Goal: Obtain resource: Obtain resource

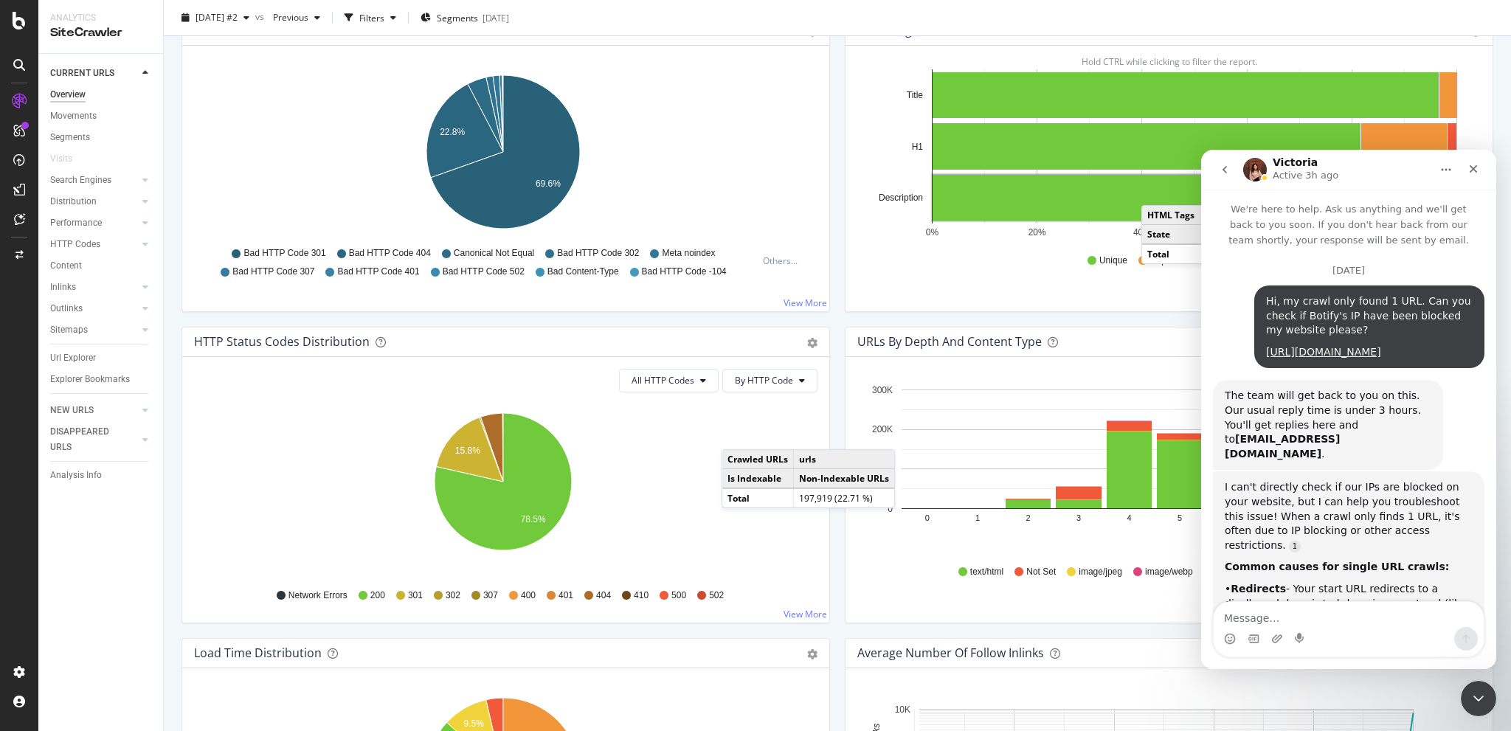
scroll to position [1711, 0]
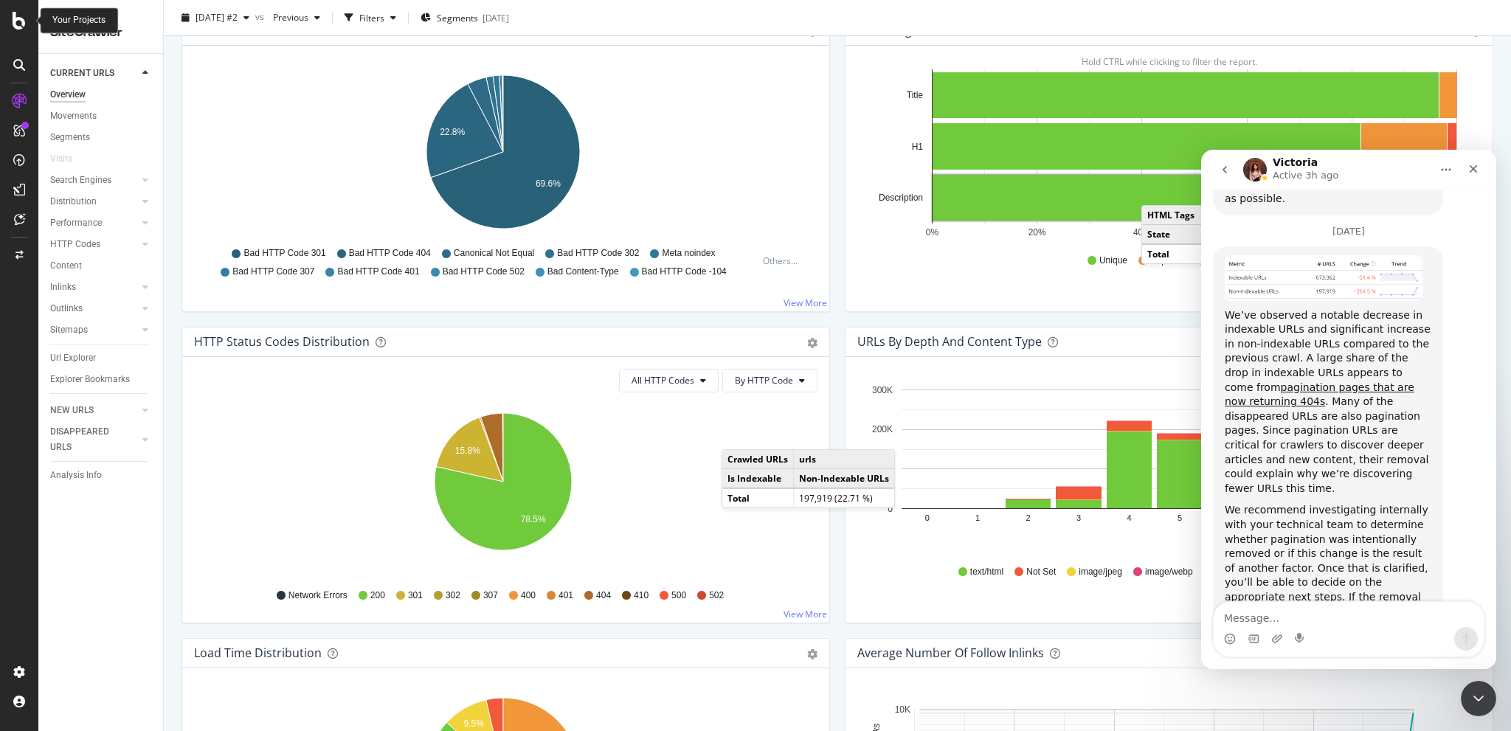
click at [23, 22] on icon at bounding box center [19, 21] width 13 height 18
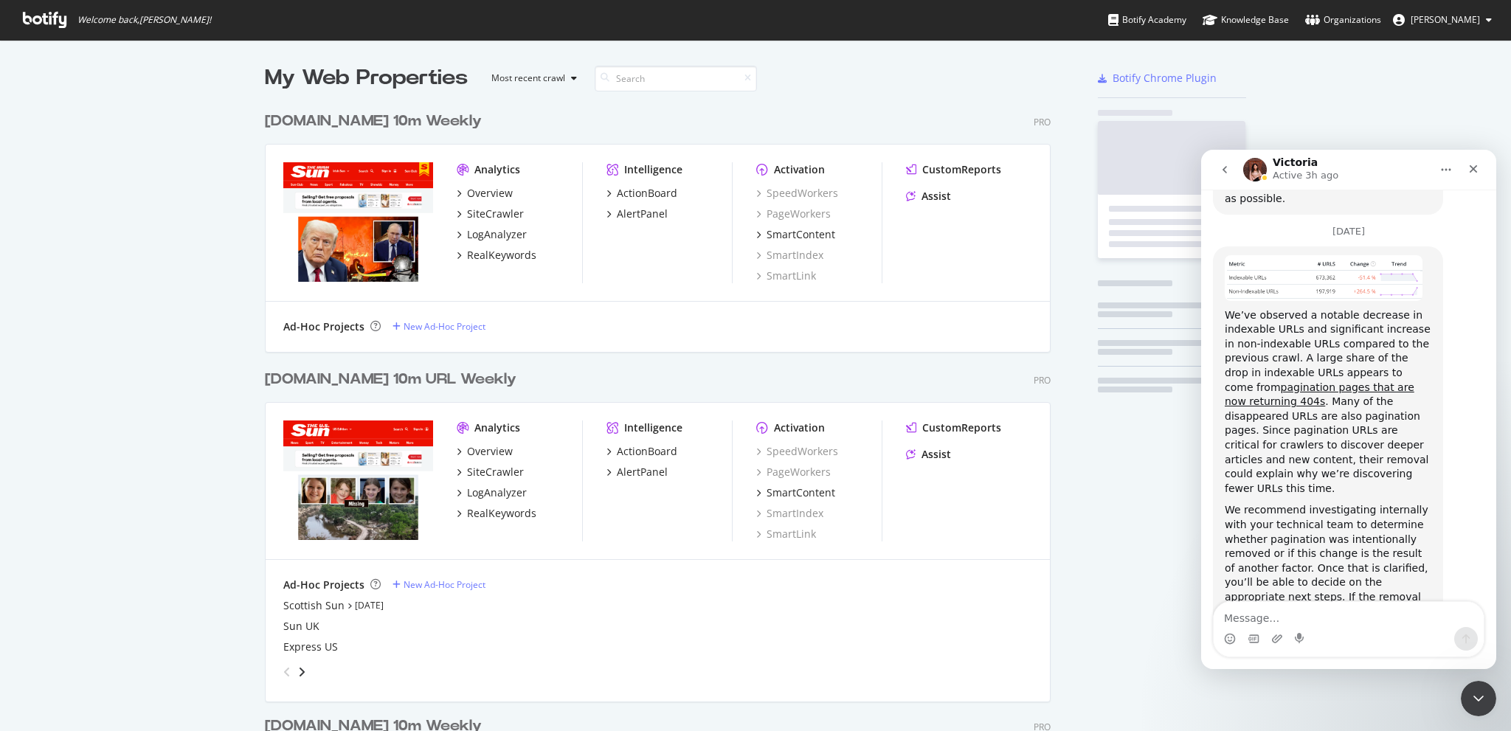
scroll to position [720, 1488]
click at [1468, 693] on icon "Close Intercom Messenger" at bounding box center [1476, 696] width 18 height 18
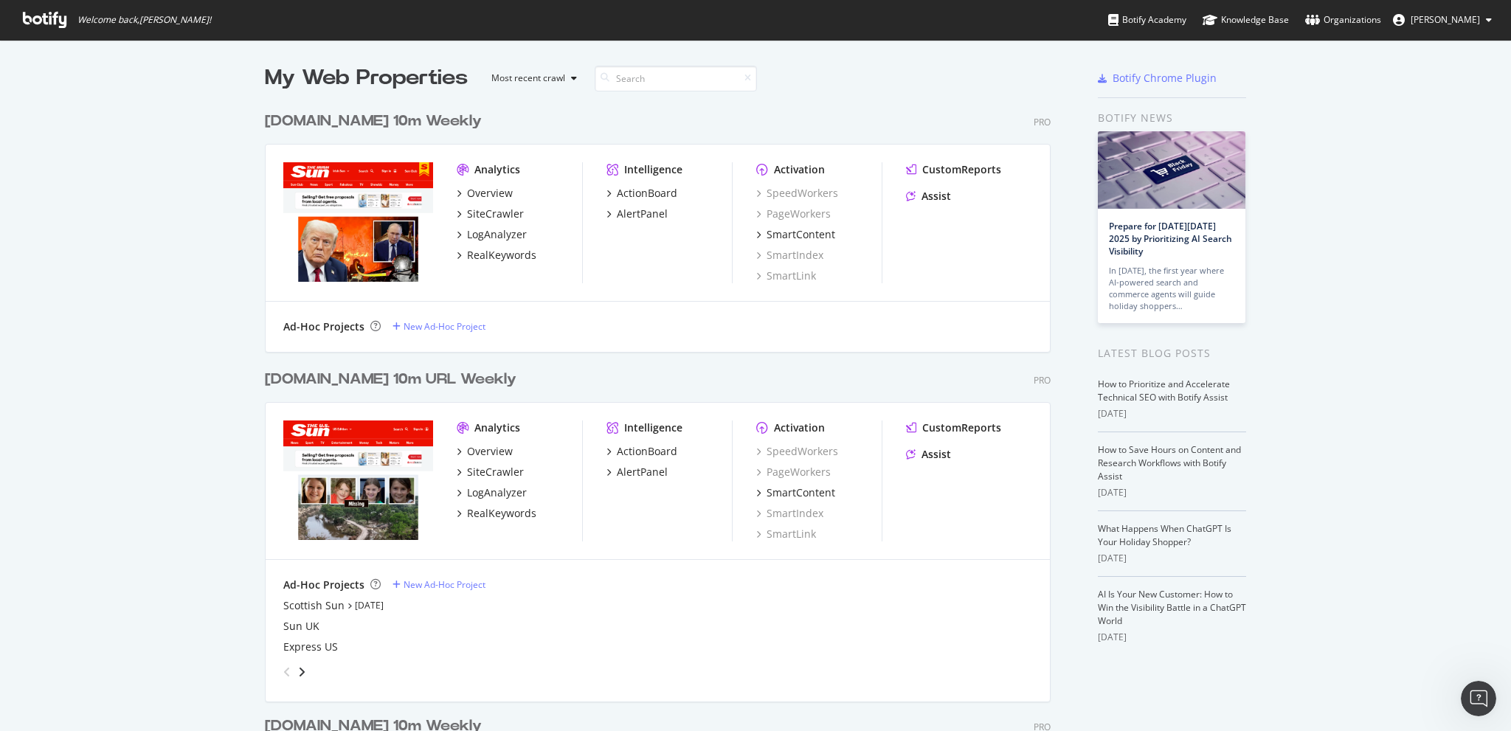
click at [339, 114] on div "[DOMAIN_NAME] 10m Weekly" at bounding box center [373, 121] width 217 height 21
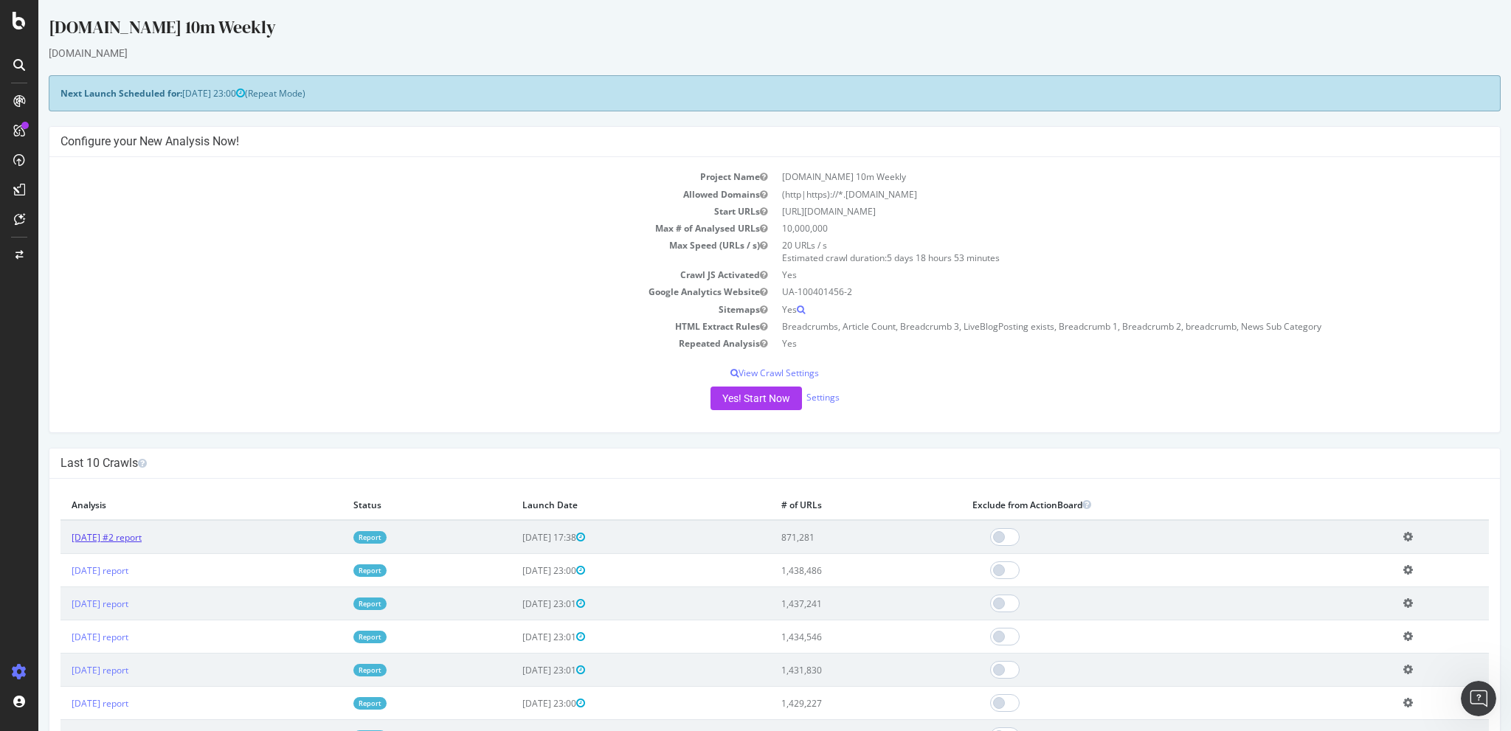
click at [139, 531] on link "[DATE] #2 report" at bounding box center [107, 537] width 70 height 13
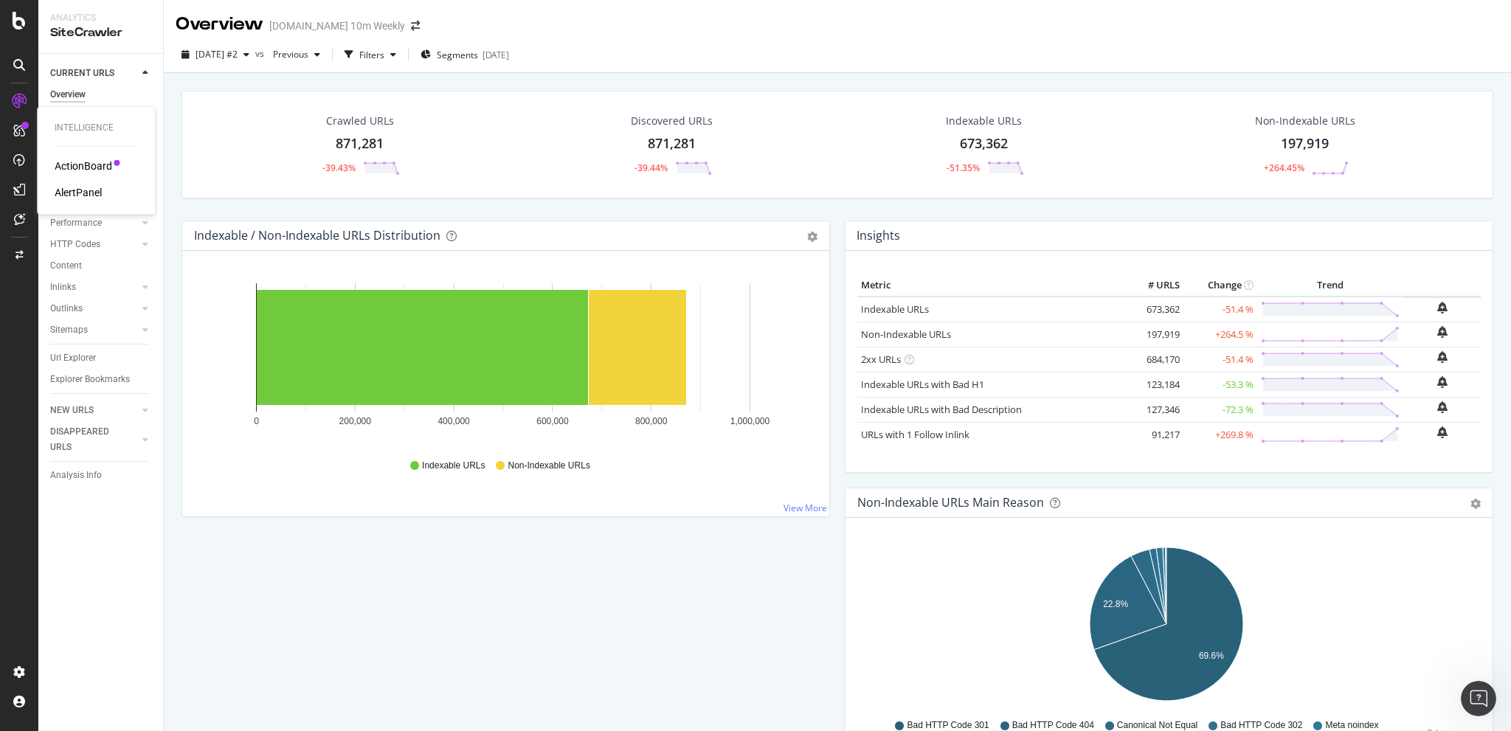
click at [88, 191] on div "AlertPanel" at bounding box center [78, 192] width 47 height 15
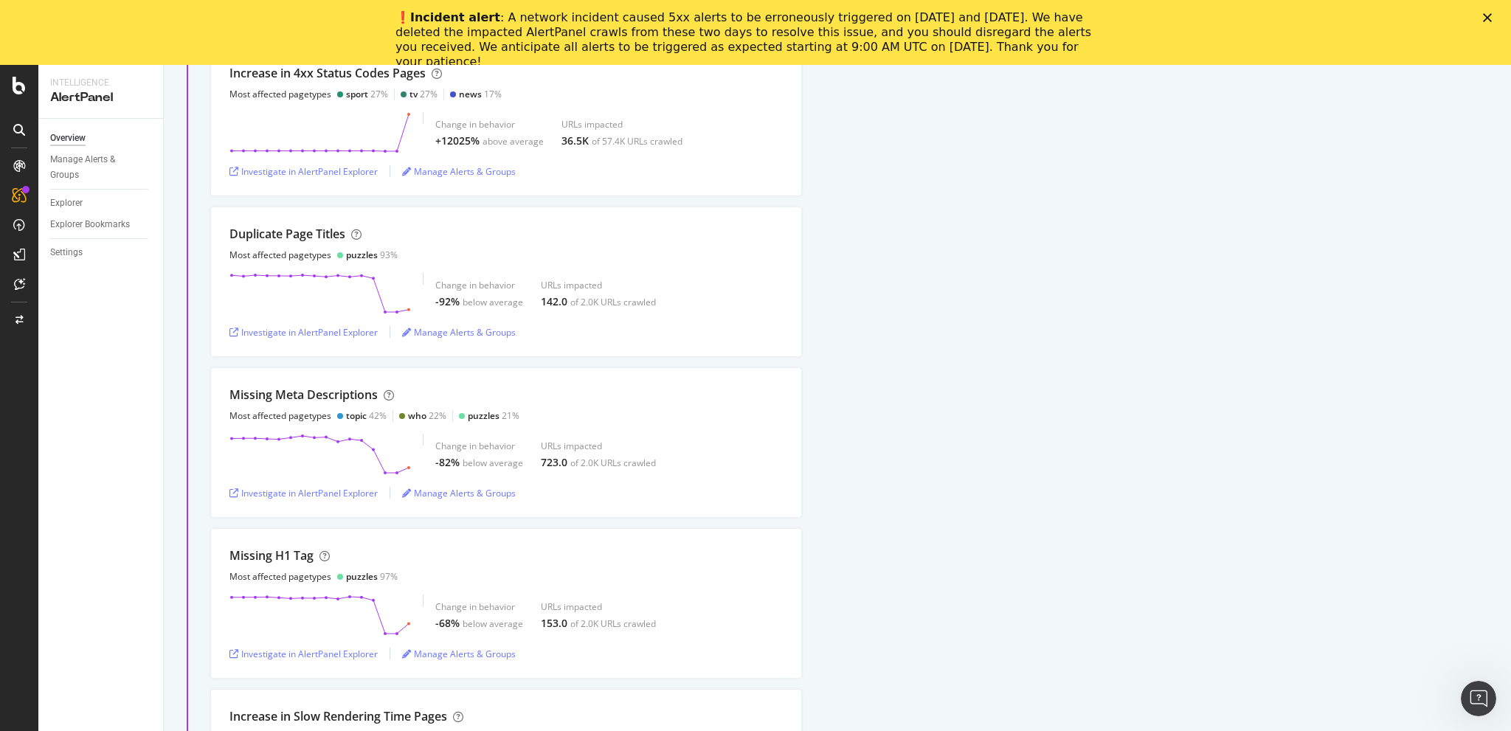
scroll to position [148, 0]
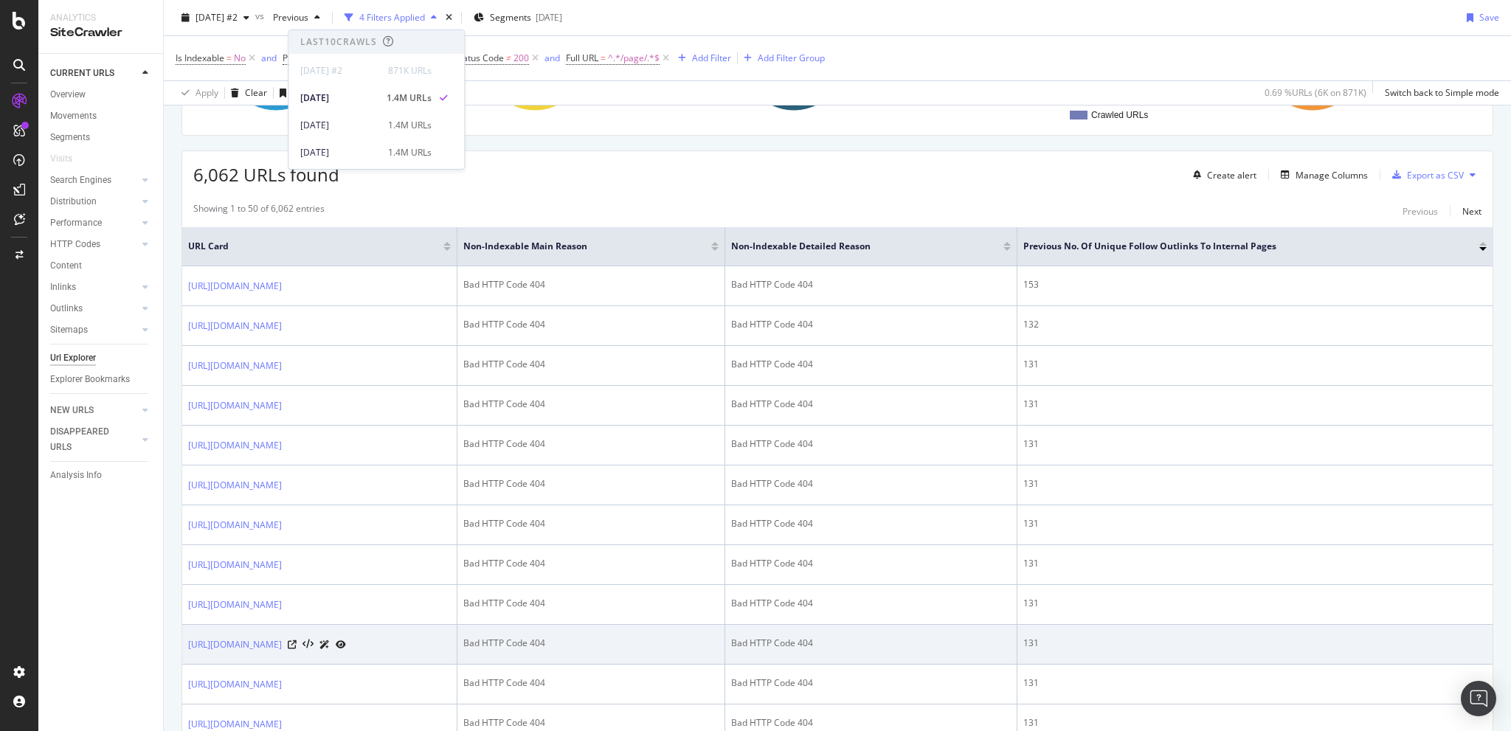
scroll to position [221, 0]
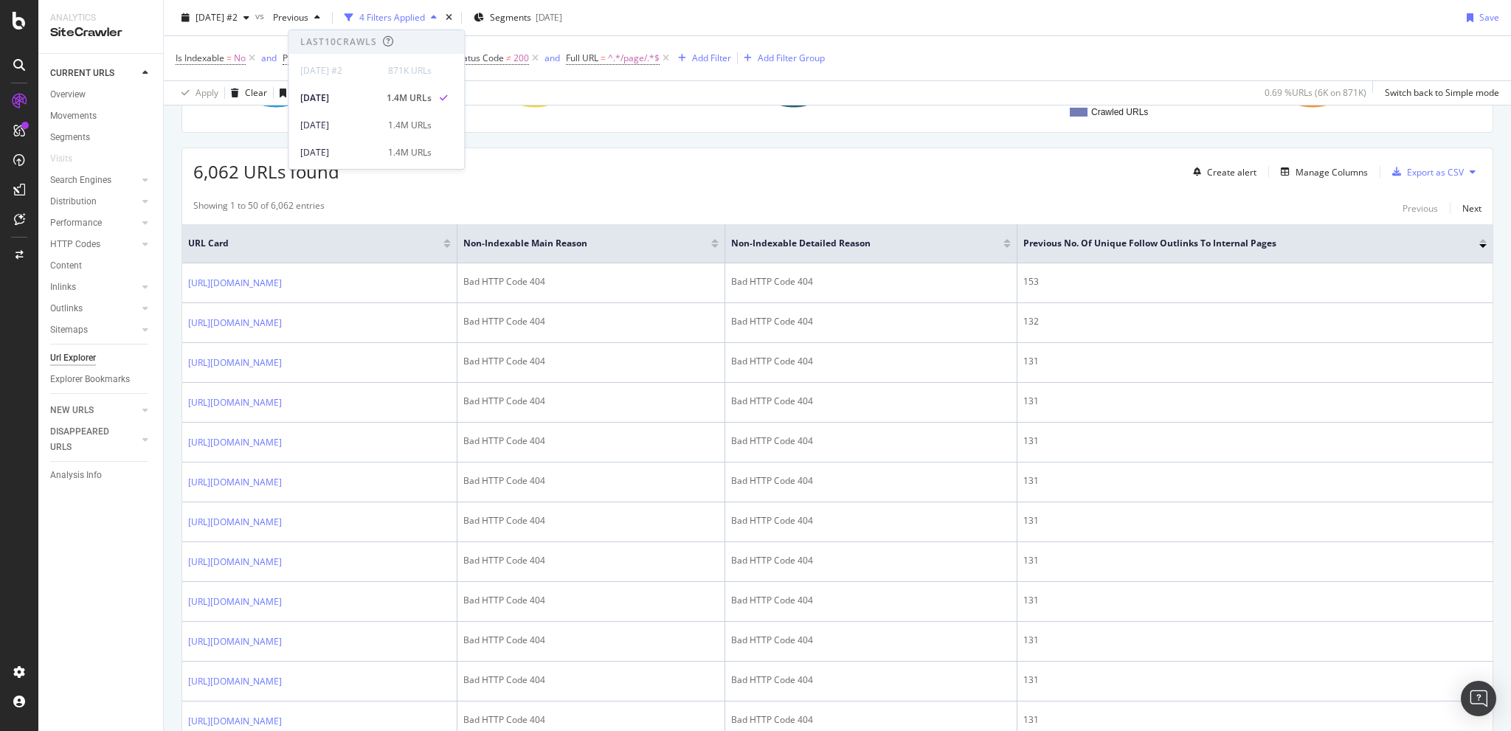
click at [679, 127] on div "URLs Crawled By Botify By pagetype Chart (by Value) Table Expand Export as CSV …" at bounding box center [836, 36] width 1311 height 193
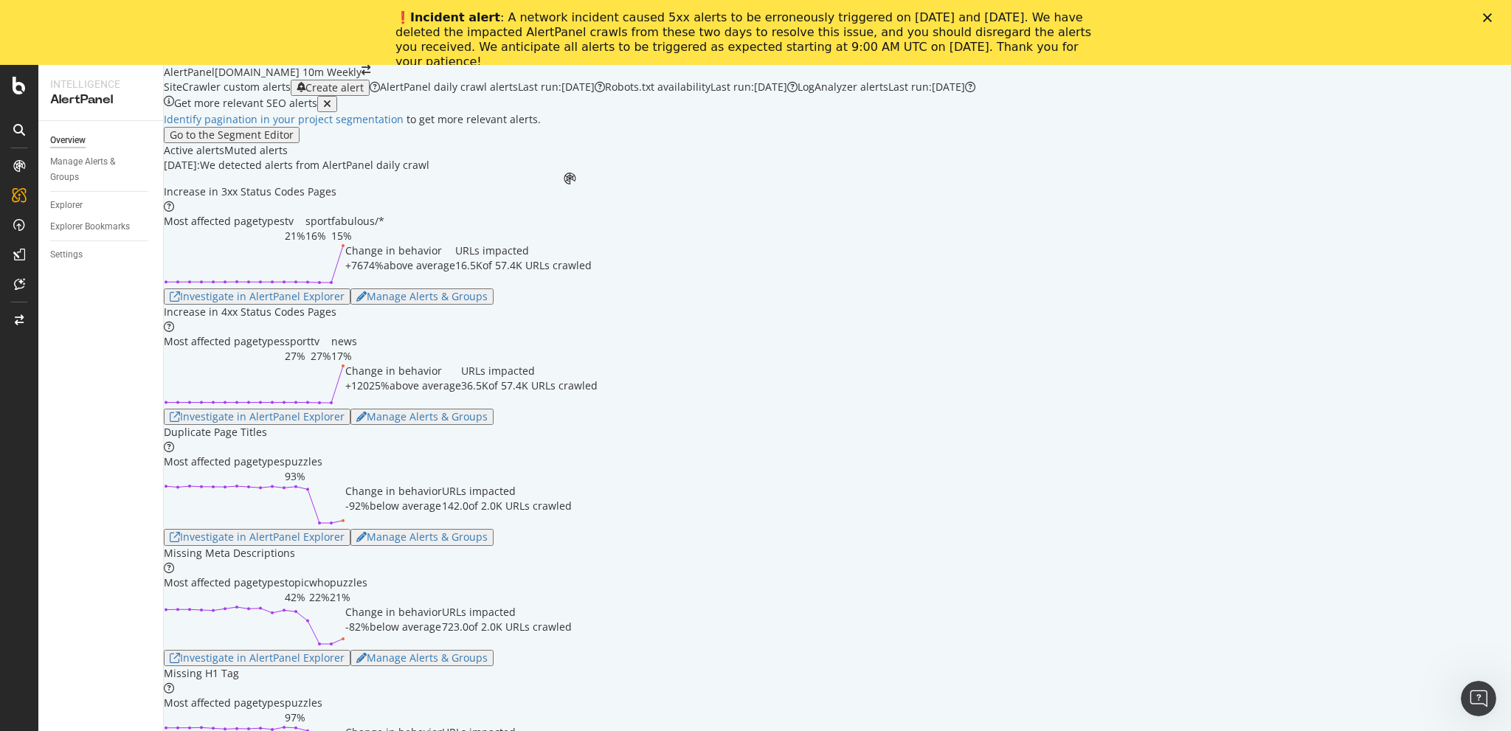
scroll to position [148, 0]
click at [344, 423] on div "Investigate in AlertPanel Explorer" at bounding box center [257, 417] width 175 height 12
click at [1468, 685] on div "Open Intercom Messenger" at bounding box center [1476, 696] width 49 height 49
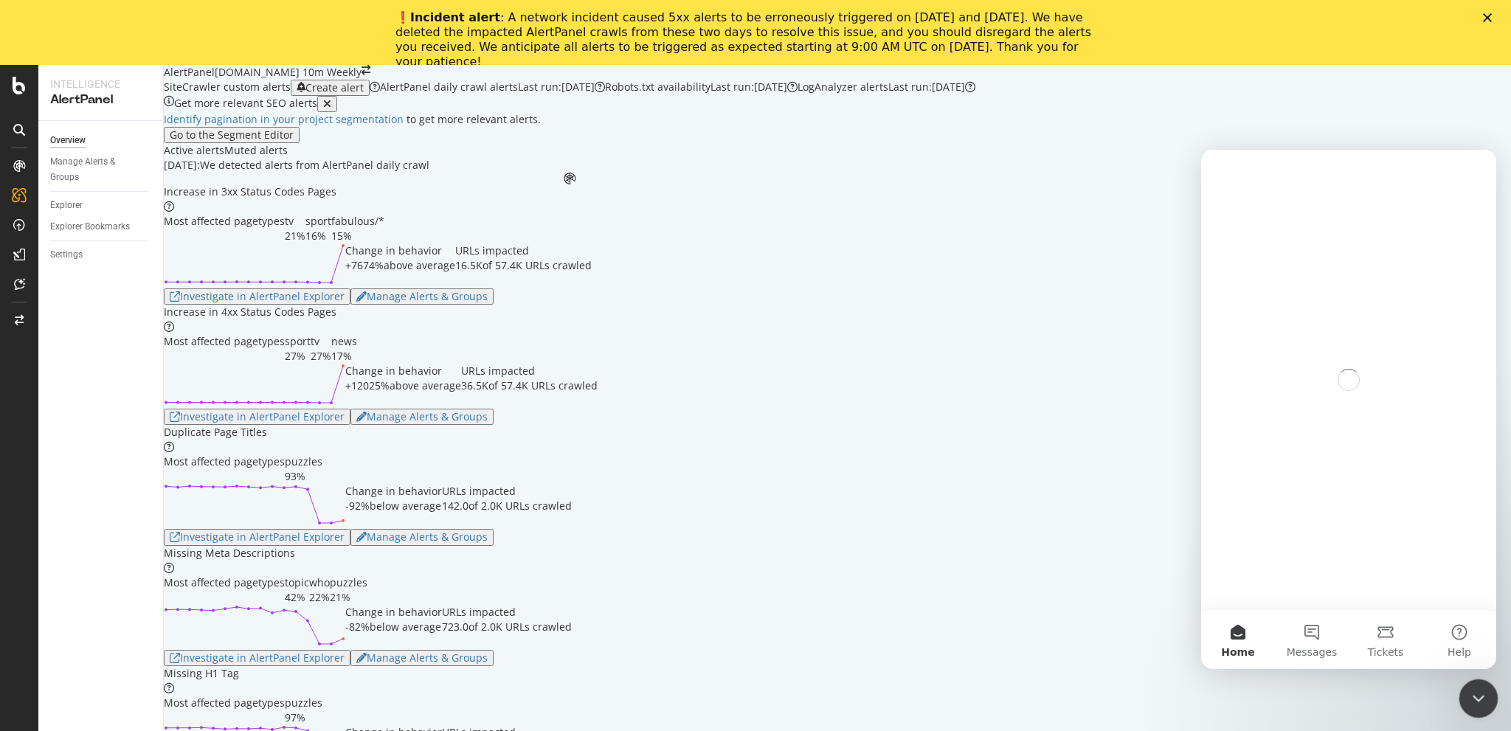
scroll to position [0, 0]
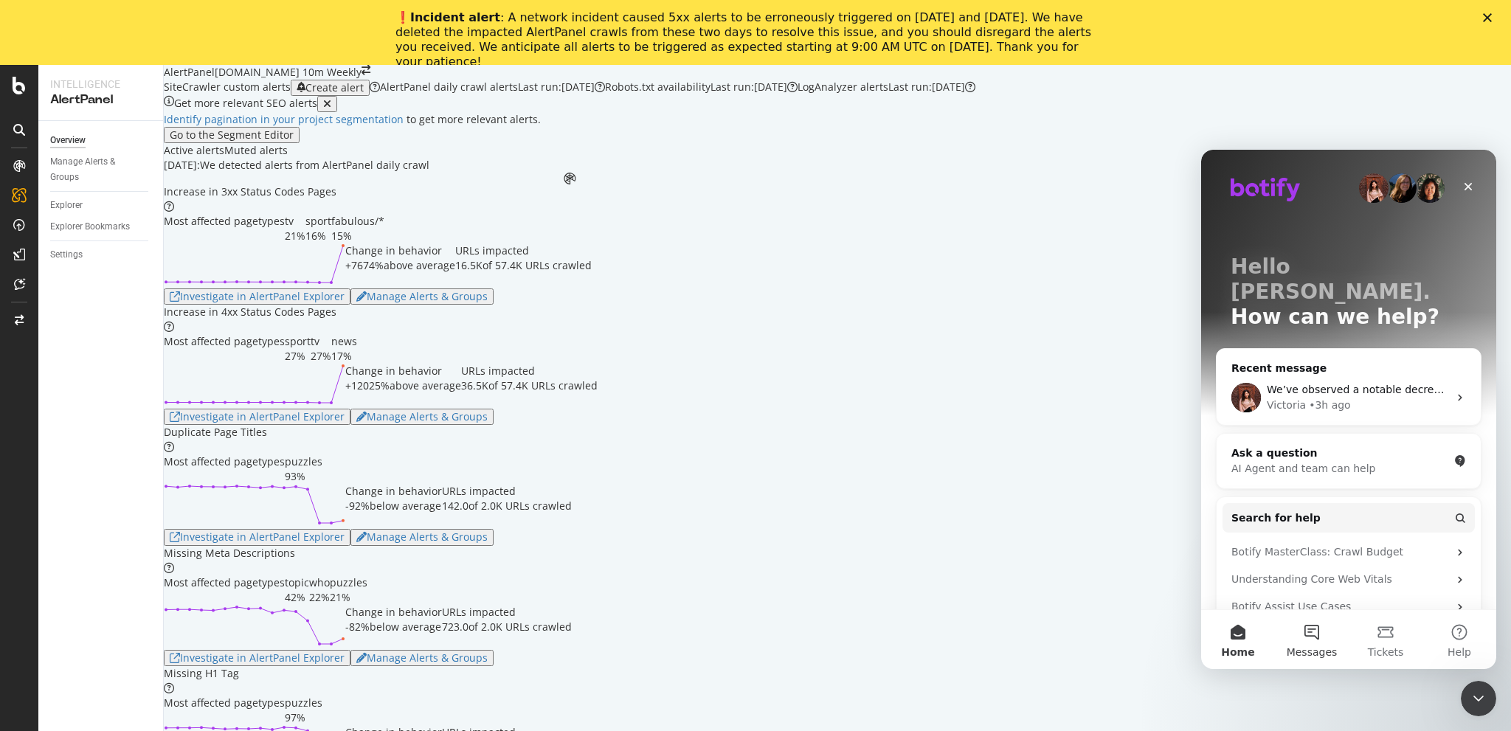
click at [1331, 632] on button "Messages" at bounding box center [1312, 639] width 74 height 59
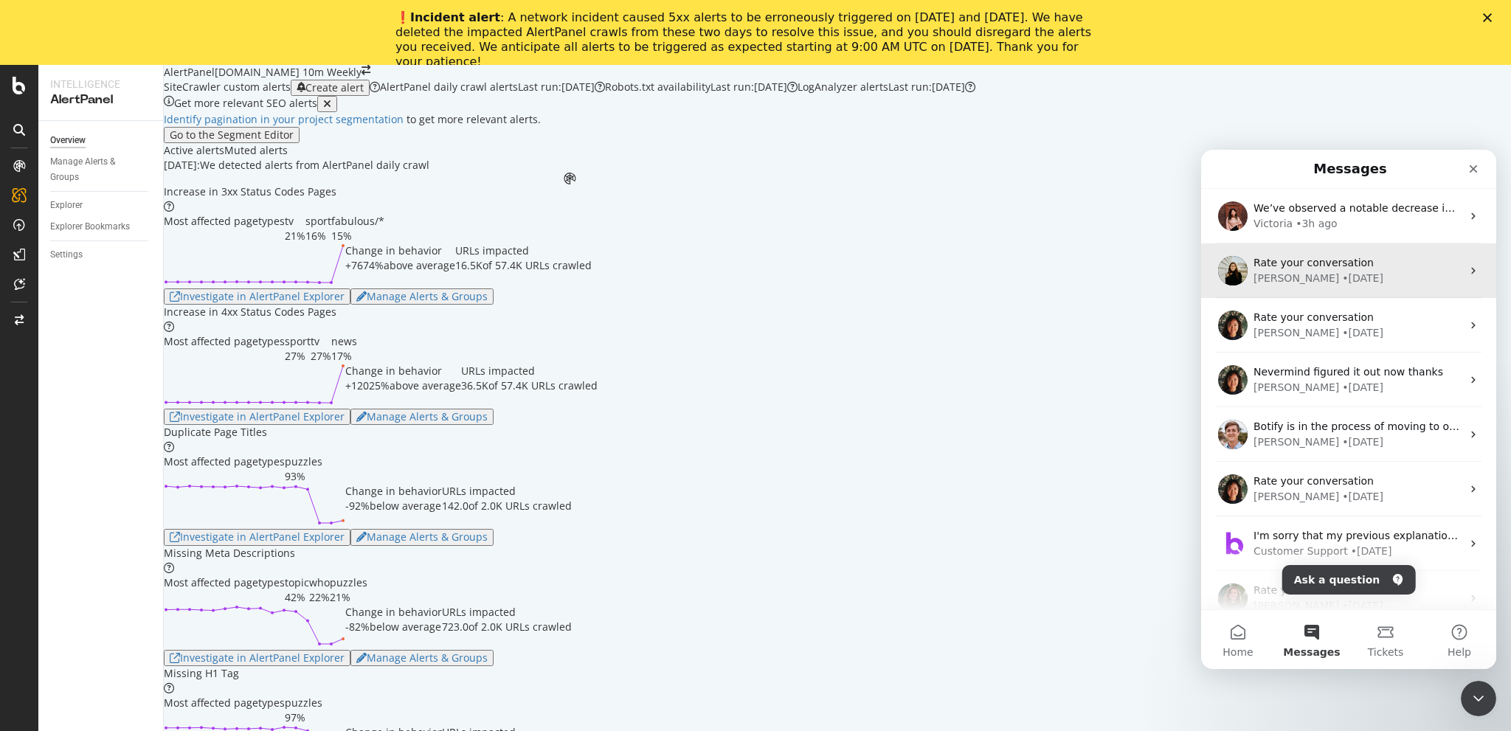
click at [1354, 283] on div "Jessica • 3d ago" at bounding box center [1357, 278] width 208 height 15
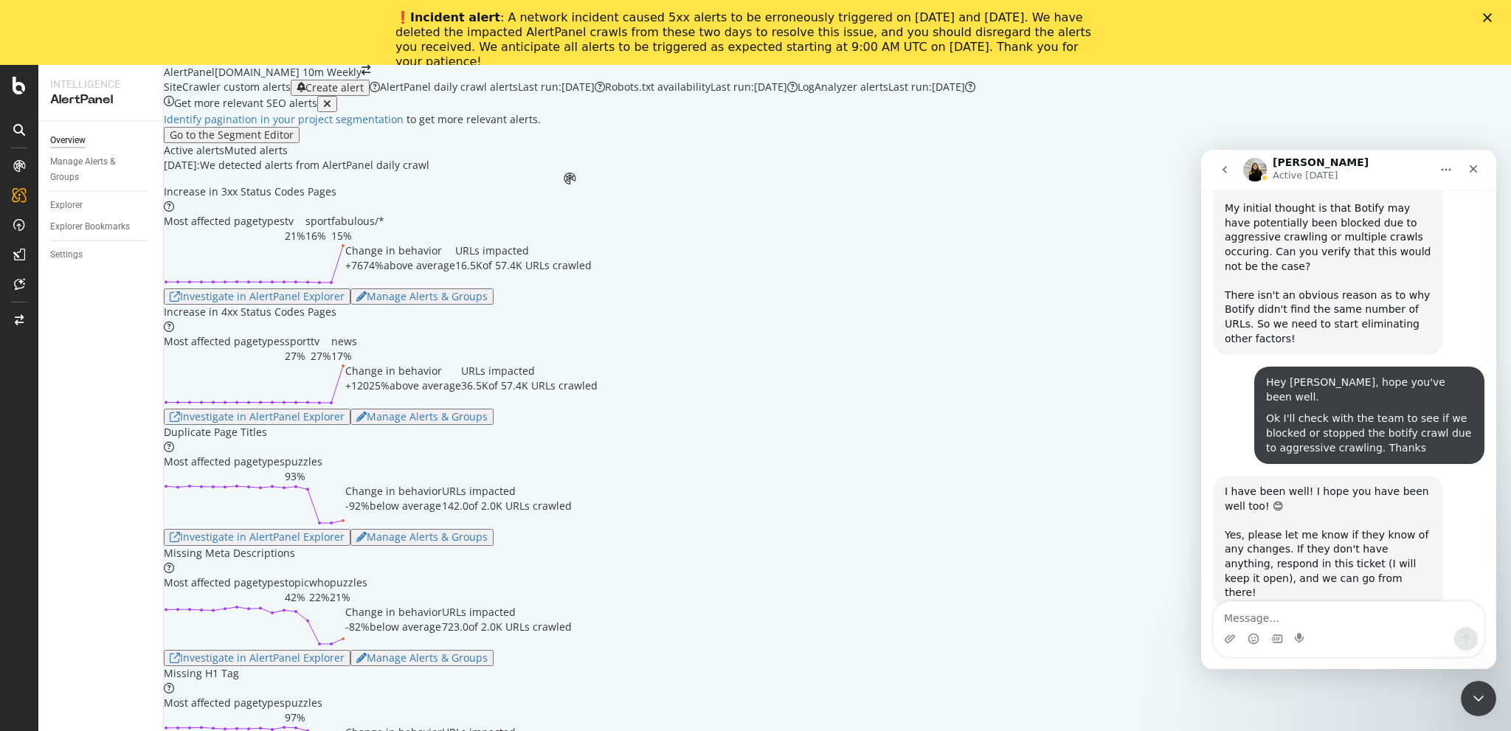
scroll to position [1354, 0]
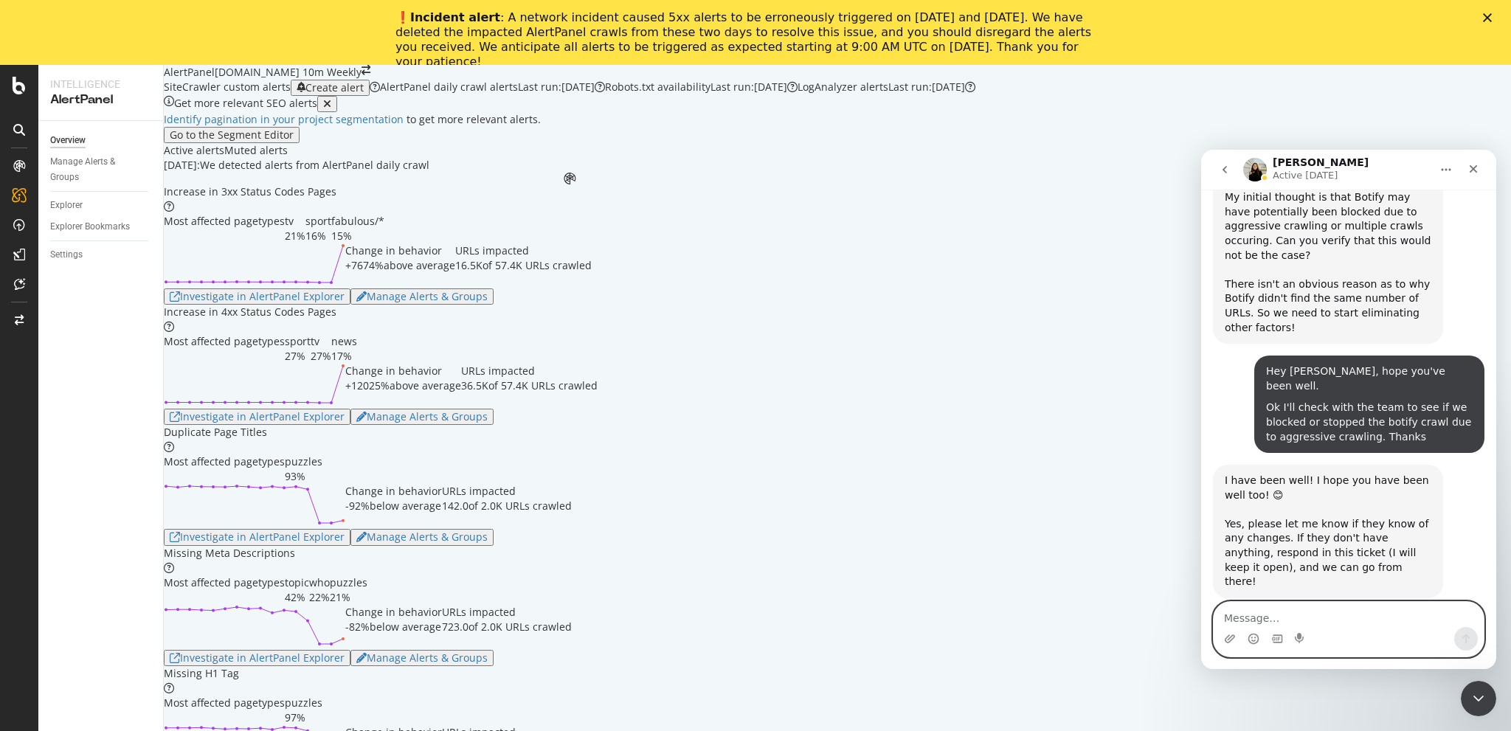
click at [1311, 618] on textarea "Message…" at bounding box center [1348, 614] width 270 height 25
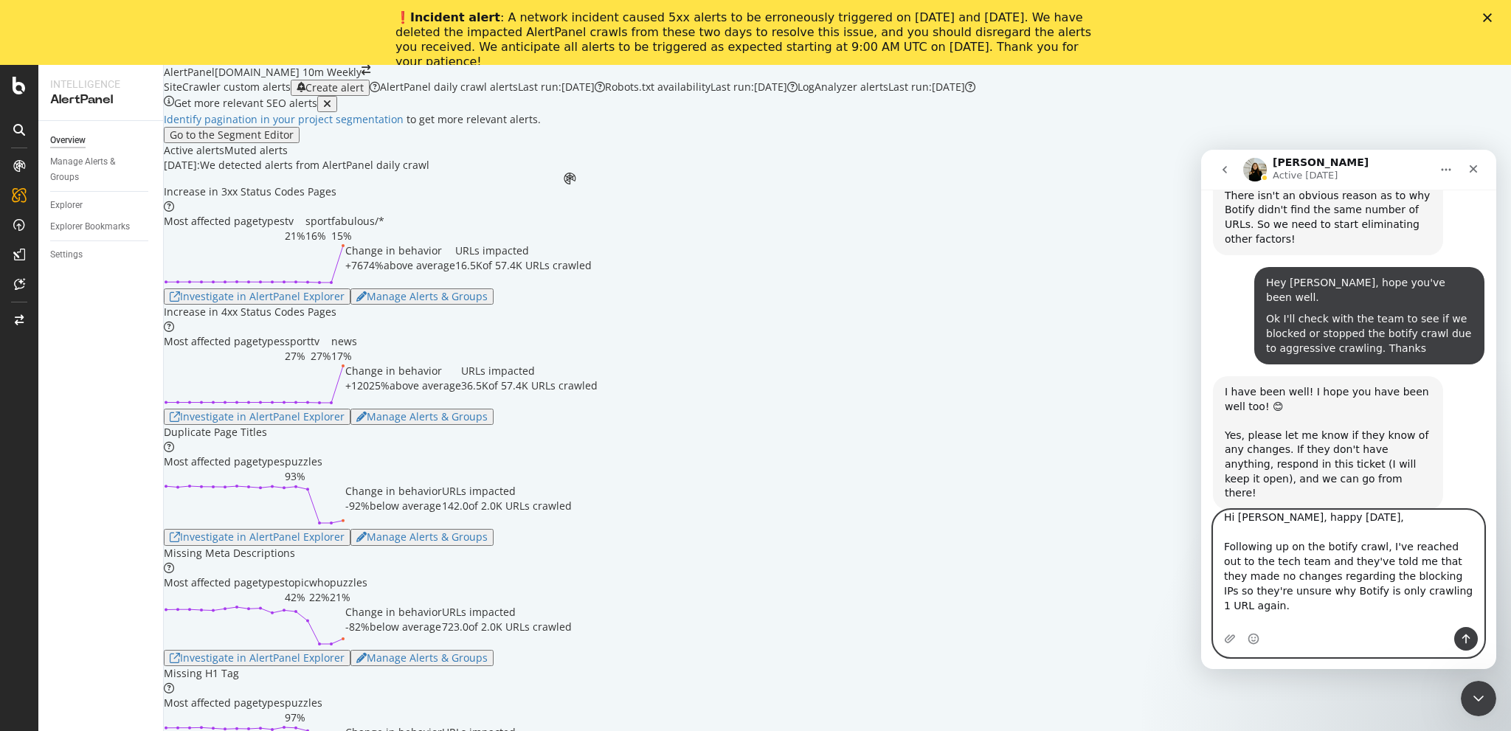
scroll to position [1446, 0]
type textarea "Hi Jessica, happy Friday, Following up on the botify crawl, I've reached out to…"
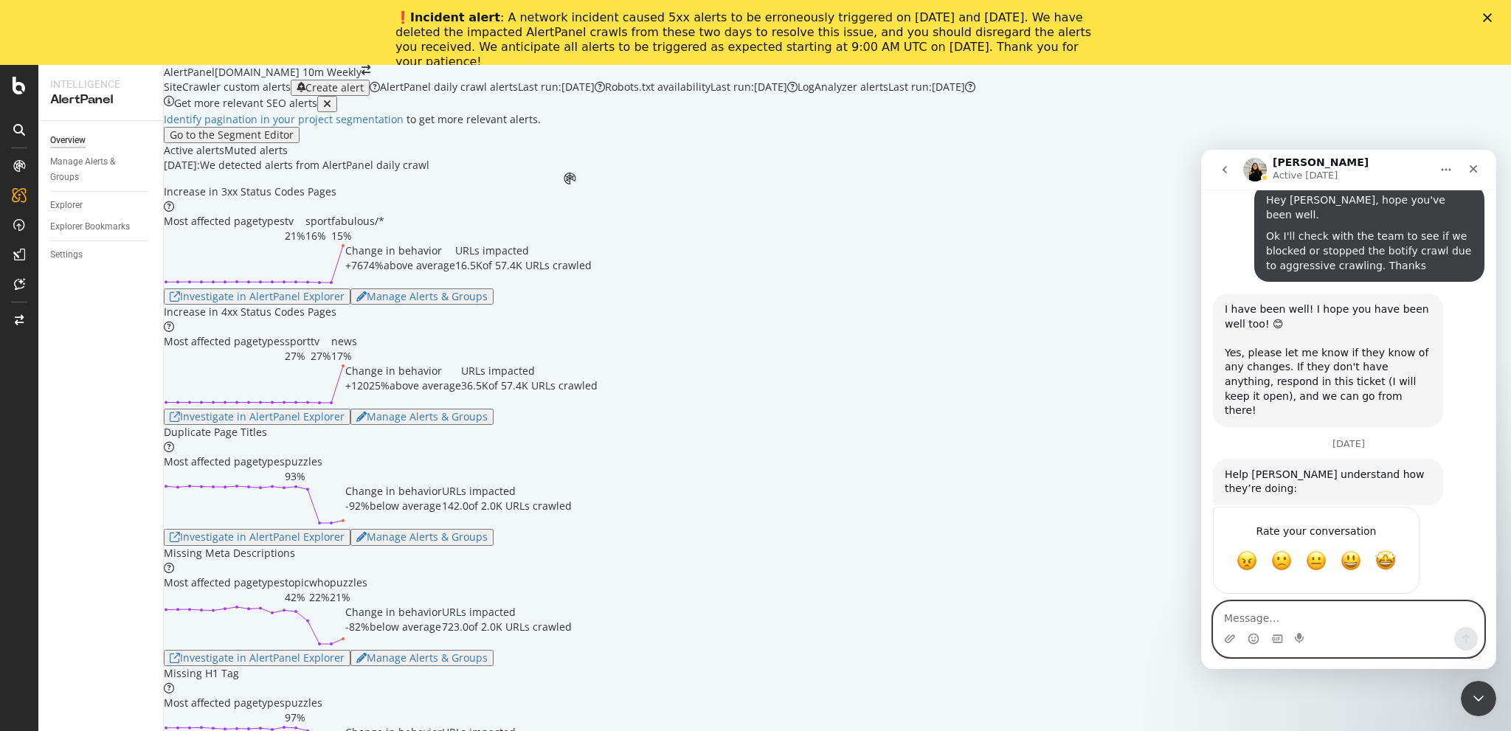
scroll to position [1534, 0]
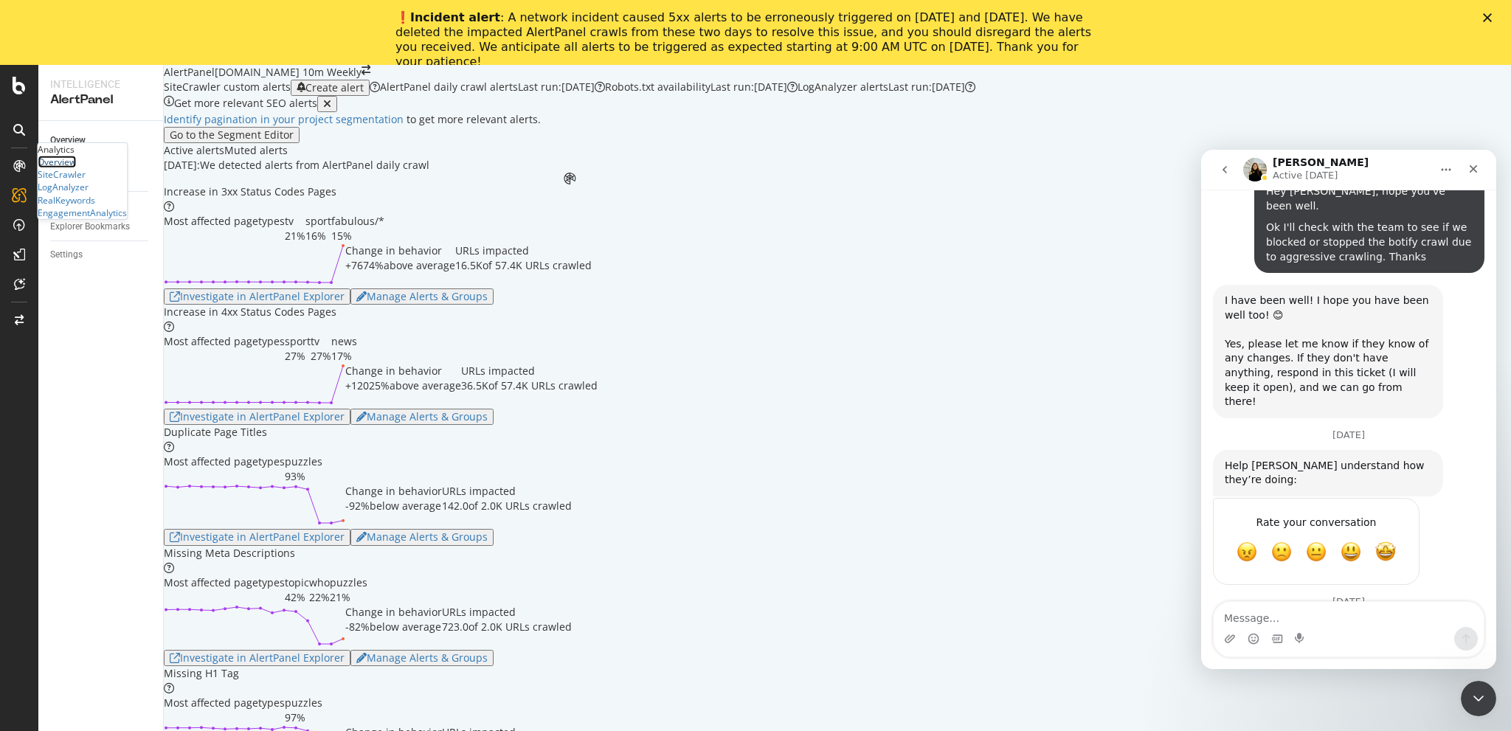
click at [76, 168] on div "Overview" at bounding box center [57, 162] width 38 height 13
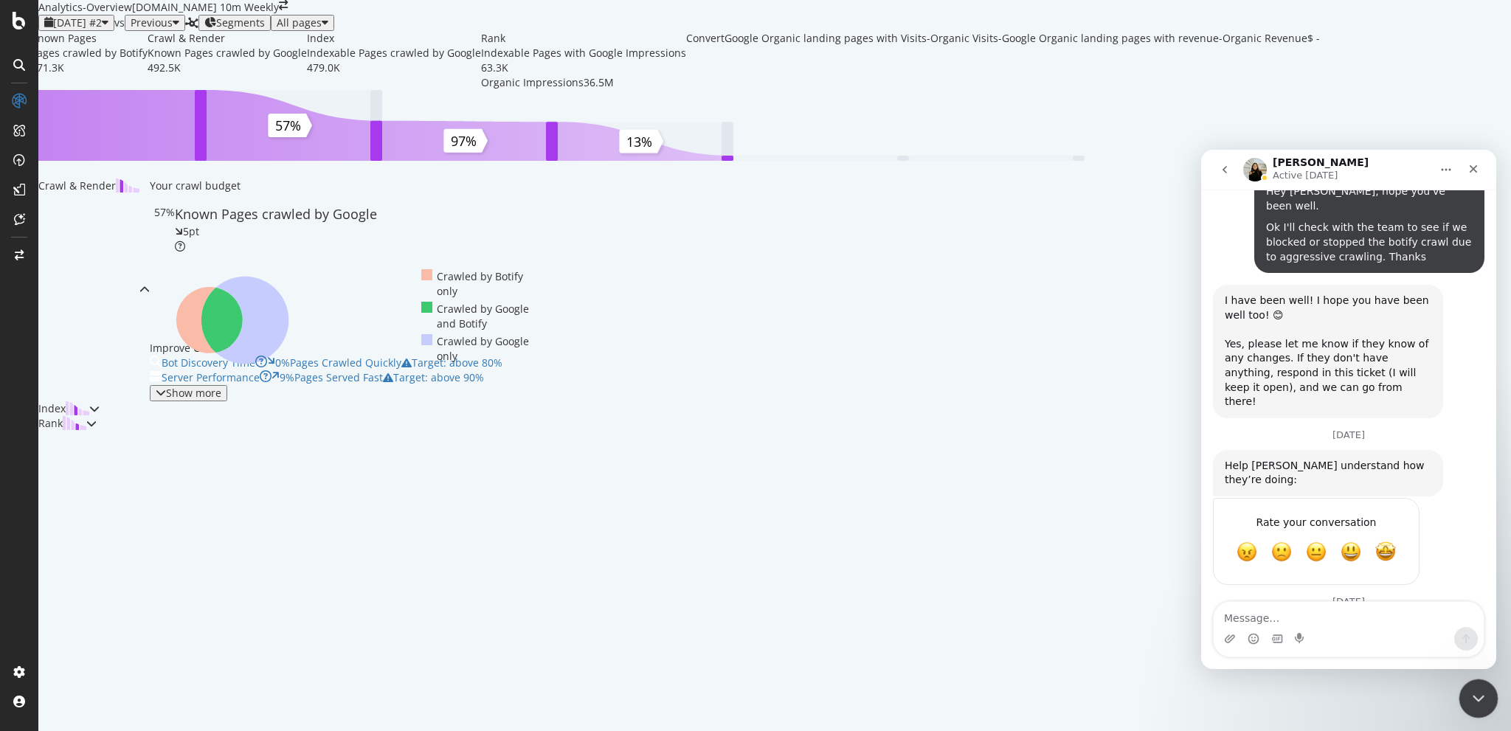
click at [1468, 702] on icon "Close Intercom Messenger" at bounding box center [1476, 696] width 18 height 18
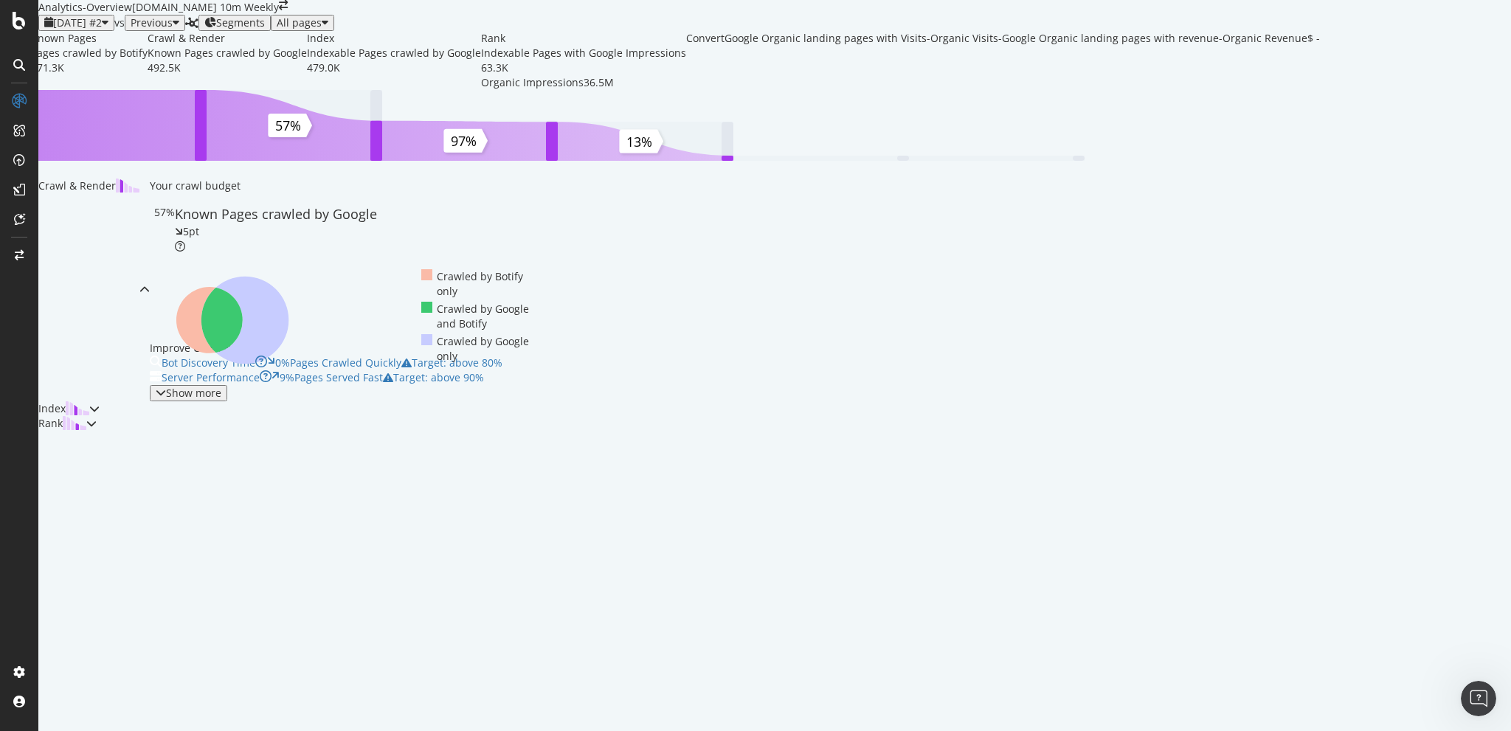
scroll to position [1533, 0]
click at [30, 22] on div at bounding box center [18, 21] width 35 height 18
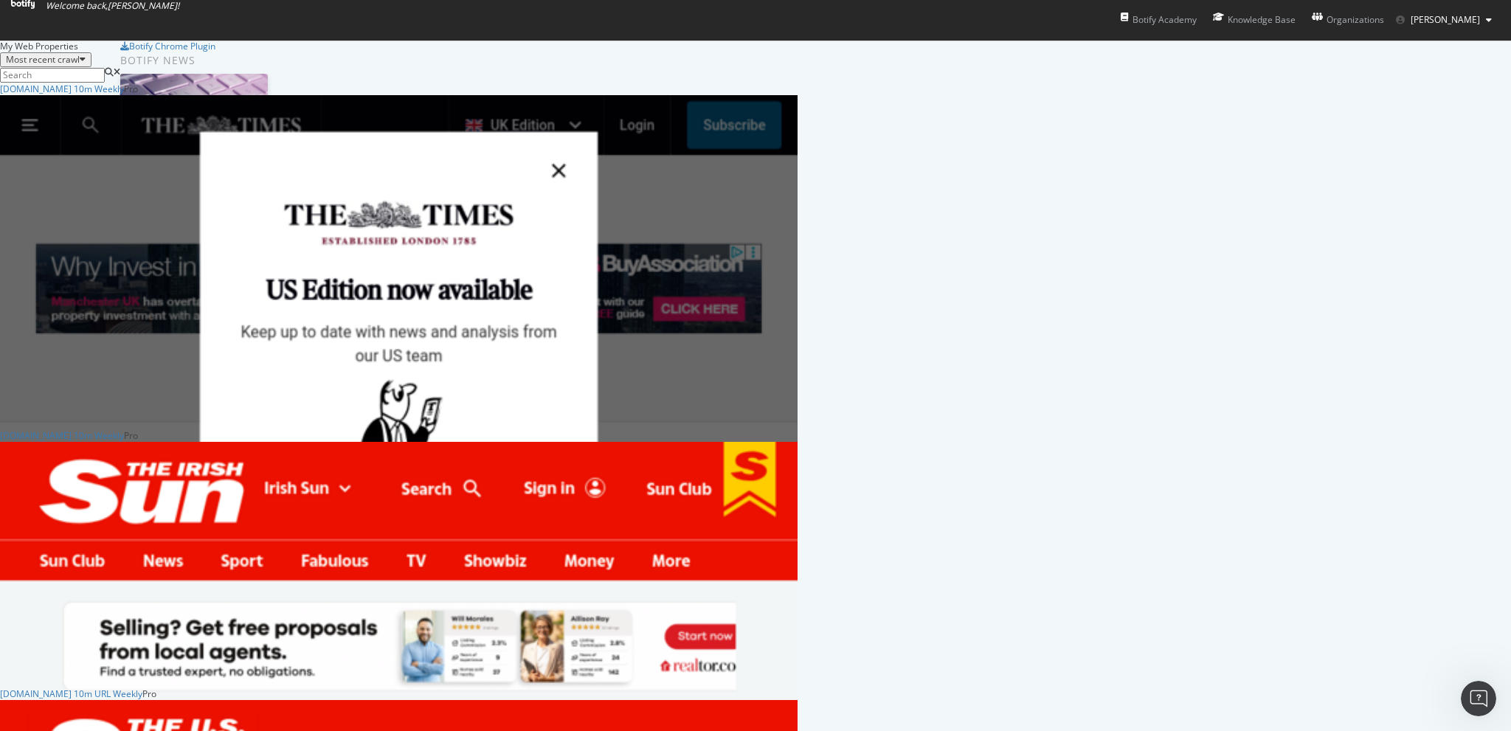
scroll to position [443, 0]
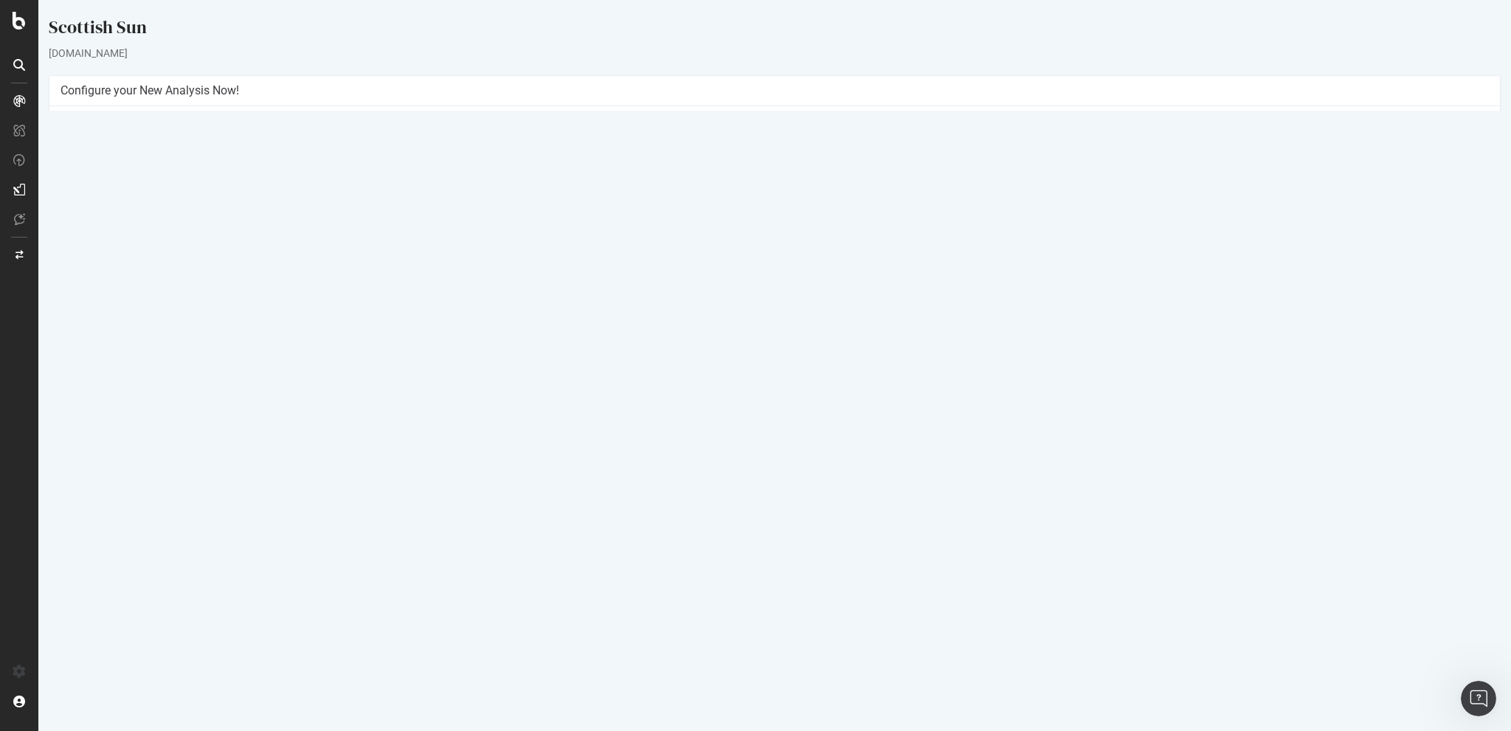
click at [128, 476] on link "2025 Sep. 24th report" at bounding box center [100, 482] width 57 height 13
click at [732, 348] on button "Yes! Start Now" at bounding box center [755, 348] width 91 height 24
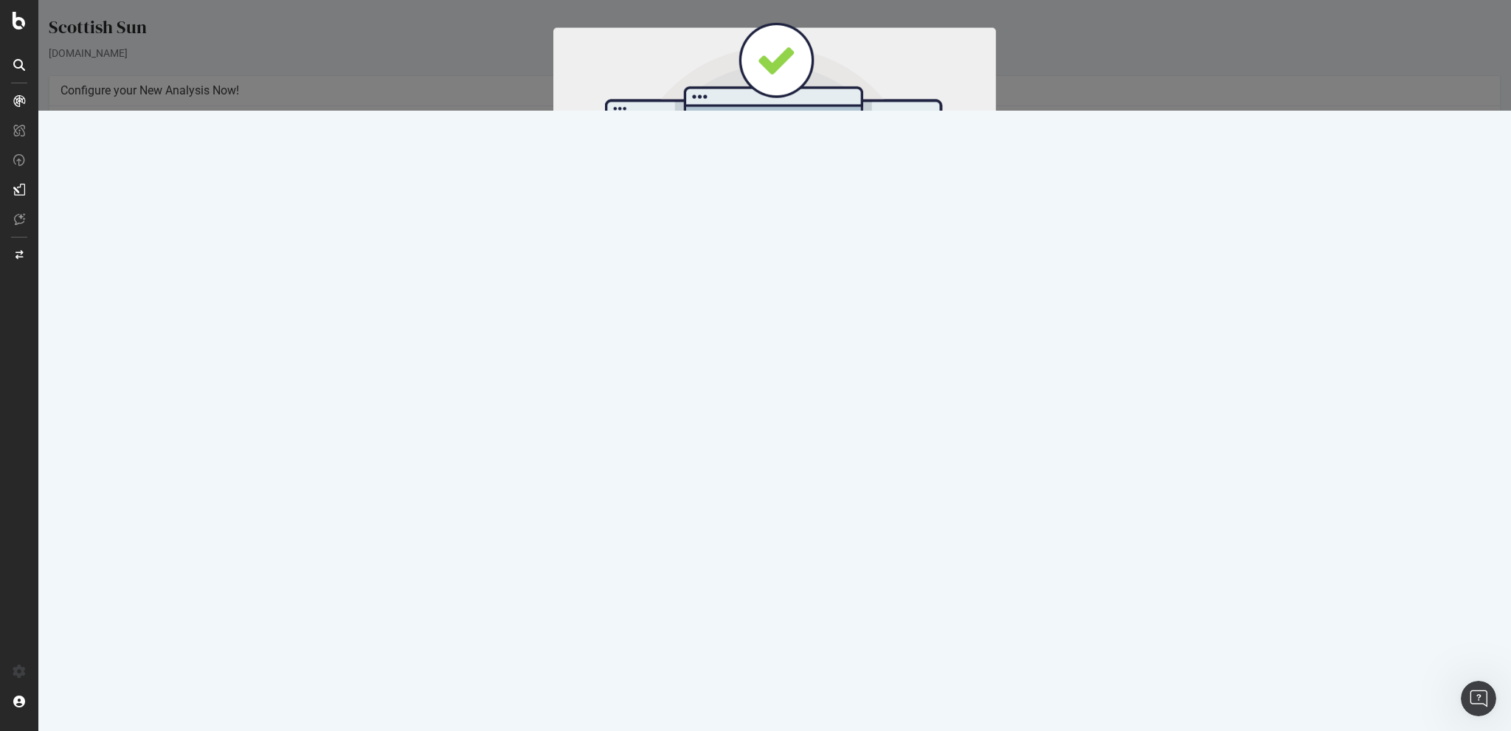
click at [788, 237] on button "Start Now" at bounding box center [801, 244] width 65 height 25
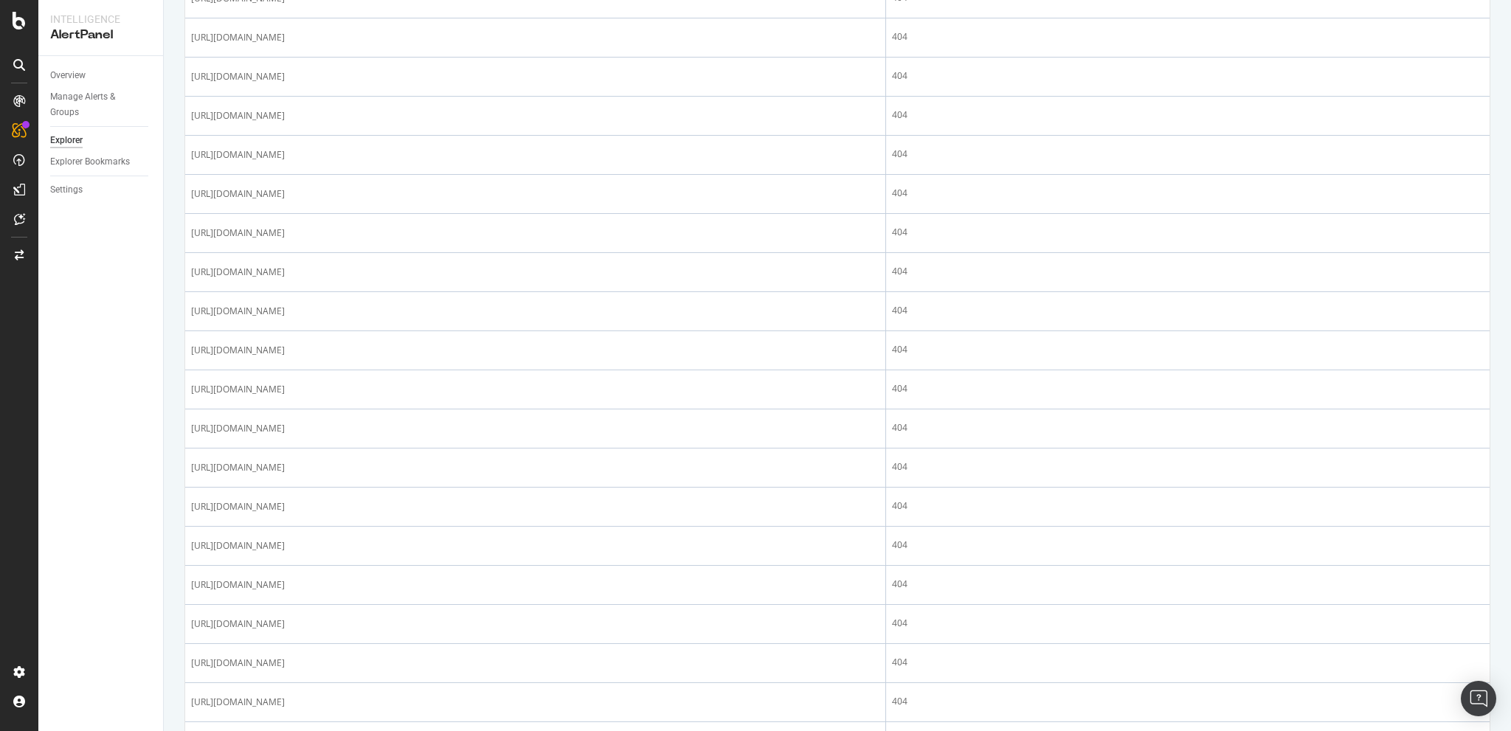
scroll to position [1658, 0]
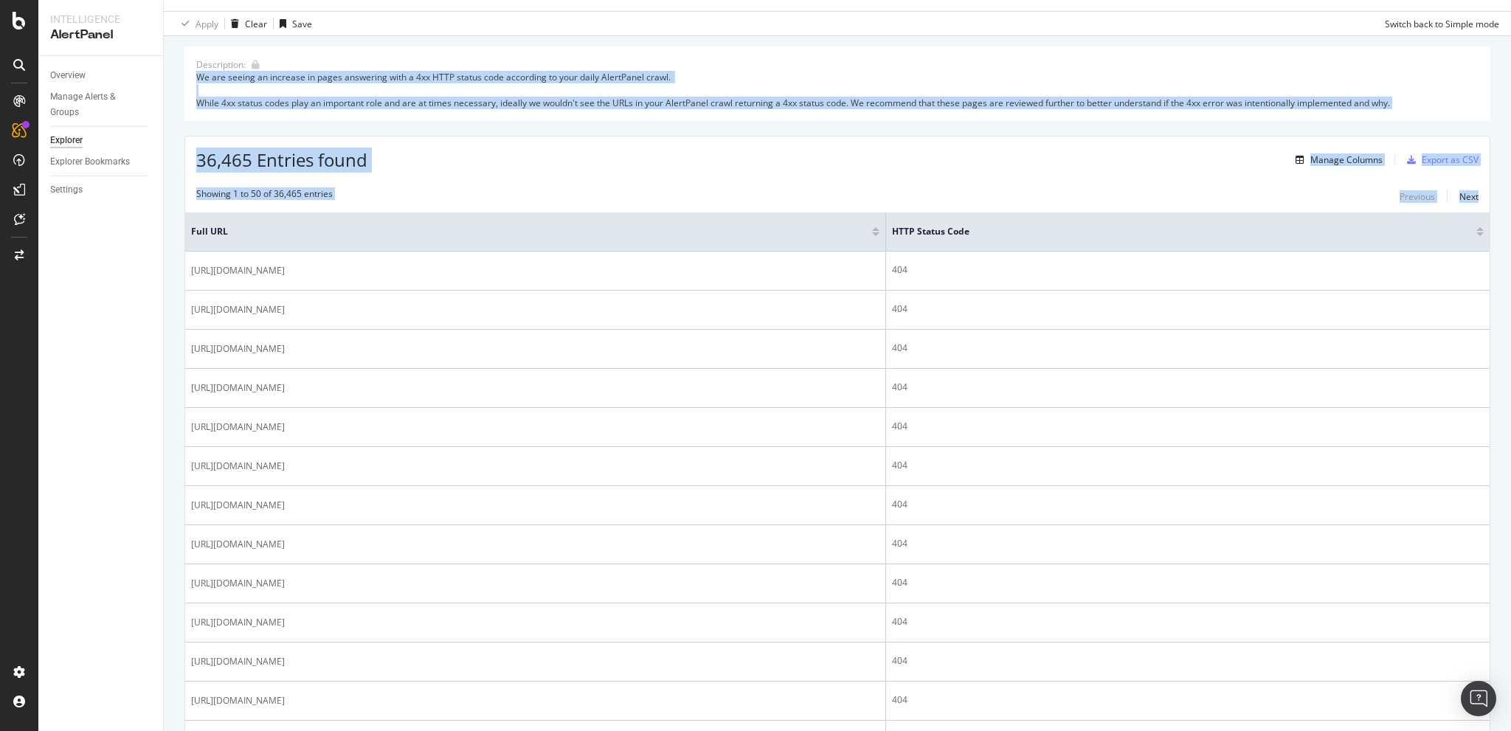
drag, startPoint x: 1510, startPoint y: 298, endPoint x: 1508, endPoint y: 40, distance: 258.2
click at [1508, 40] on div "AlertPanel Explorer Increase in 4xx Status Codes Pages [DOMAIN_NAME] 10m Weekly…" at bounding box center [837, 365] width 1347 height 731
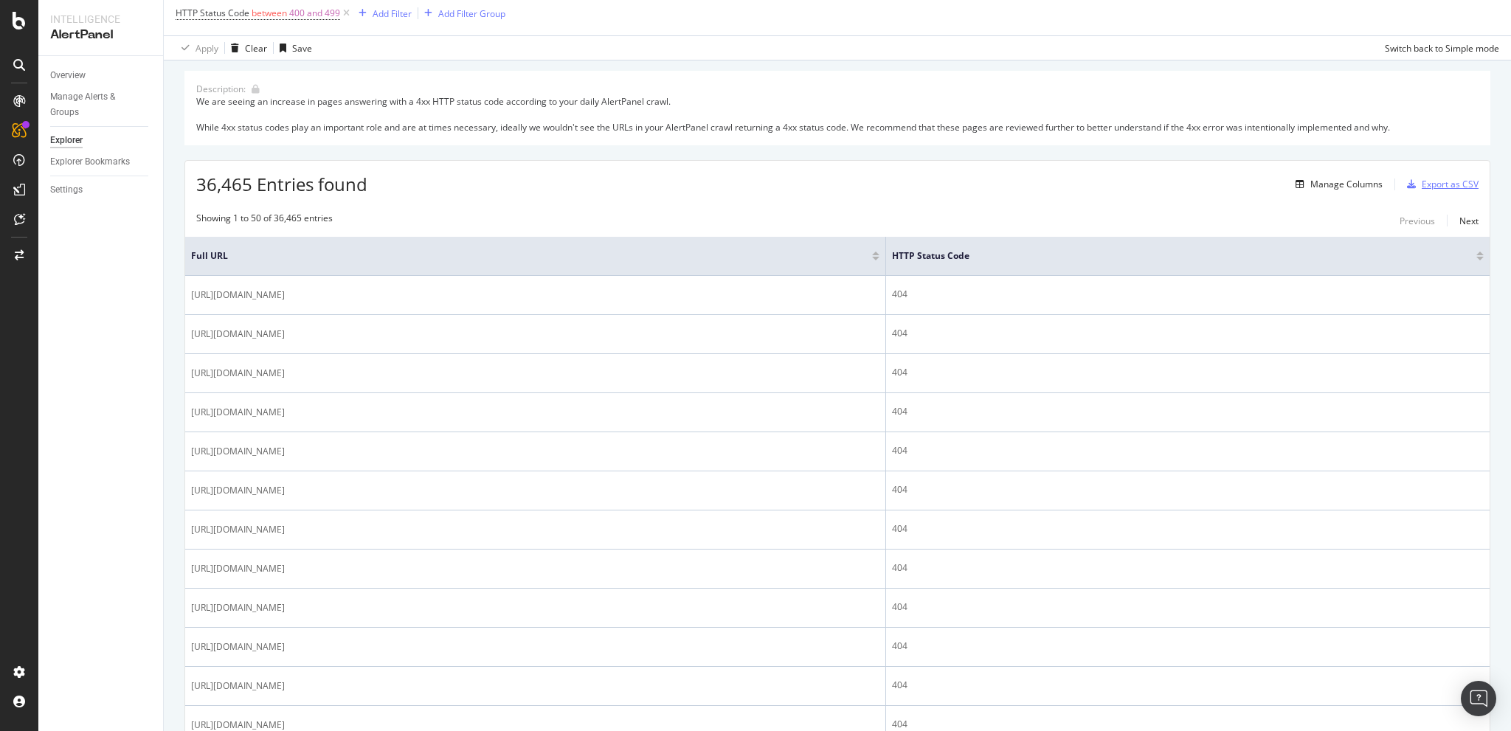
click at [1436, 190] on div "Export as CSV" at bounding box center [1449, 184] width 57 height 13
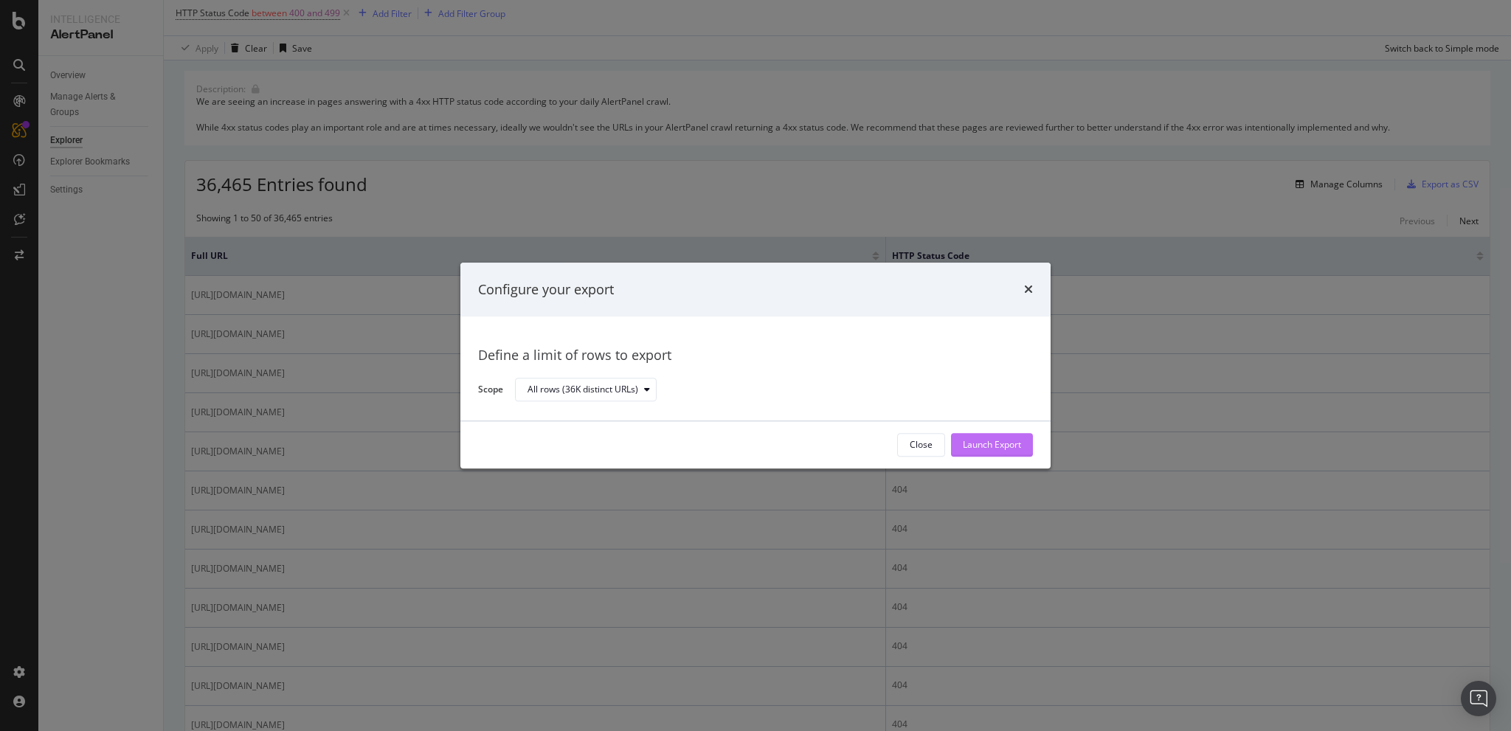
click at [991, 455] on div "Launch Export" at bounding box center [992, 445] width 58 height 22
